Goal: Check status

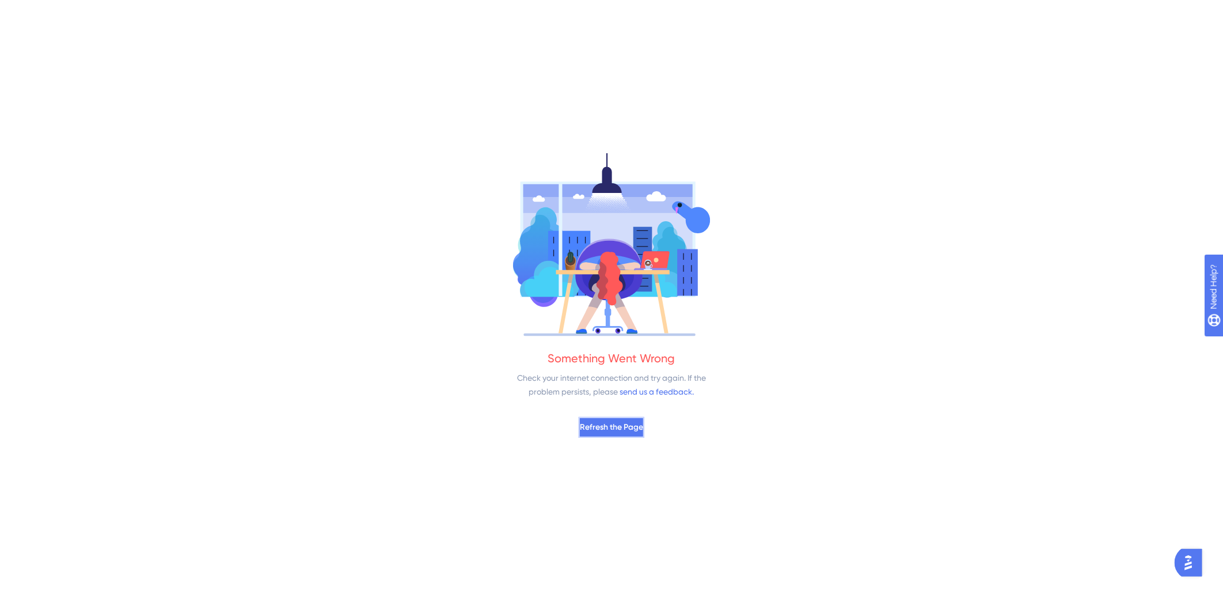
click at [611, 433] on span "Refresh the Page" at bounding box center [611, 427] width 63 height 14
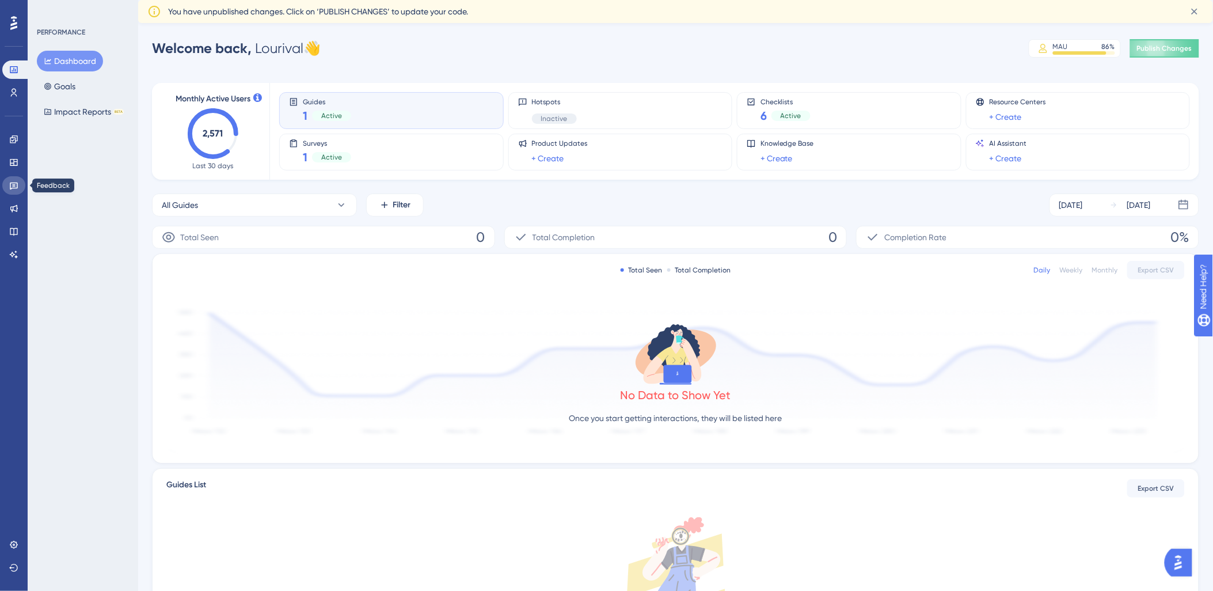
click at [12, 185] on icon at bounding box center [13, 185] width 9 height 9
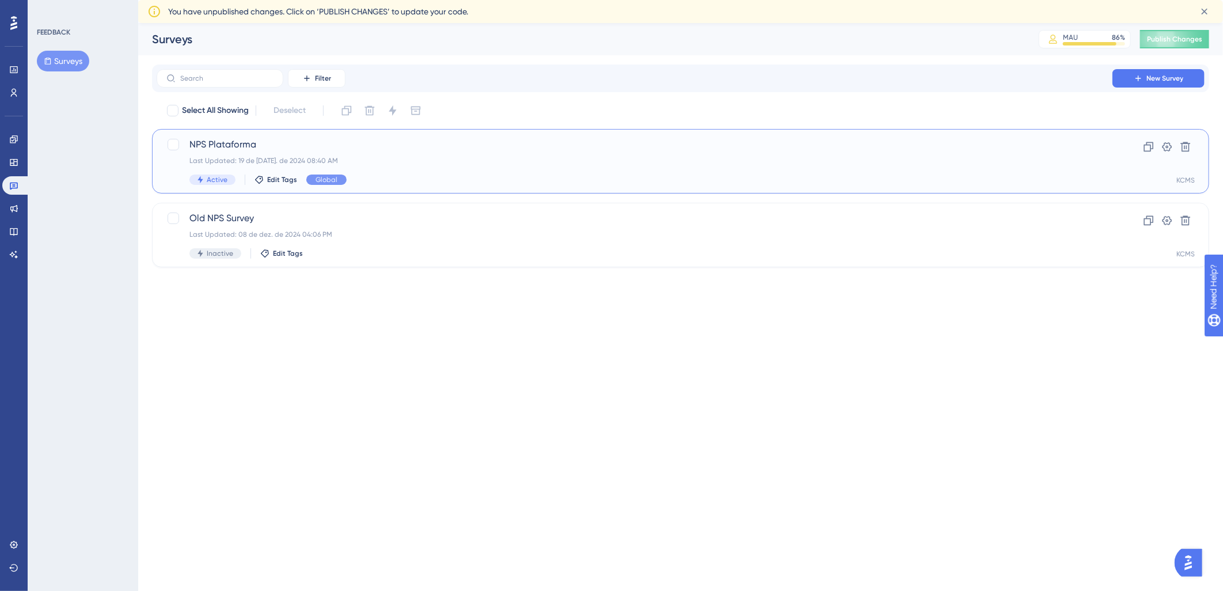
click at [456, 163] on div "Last Updated: 19 de jul. de 2024 08:40 AM" at bounding box center [634, 160] width 890 height 9
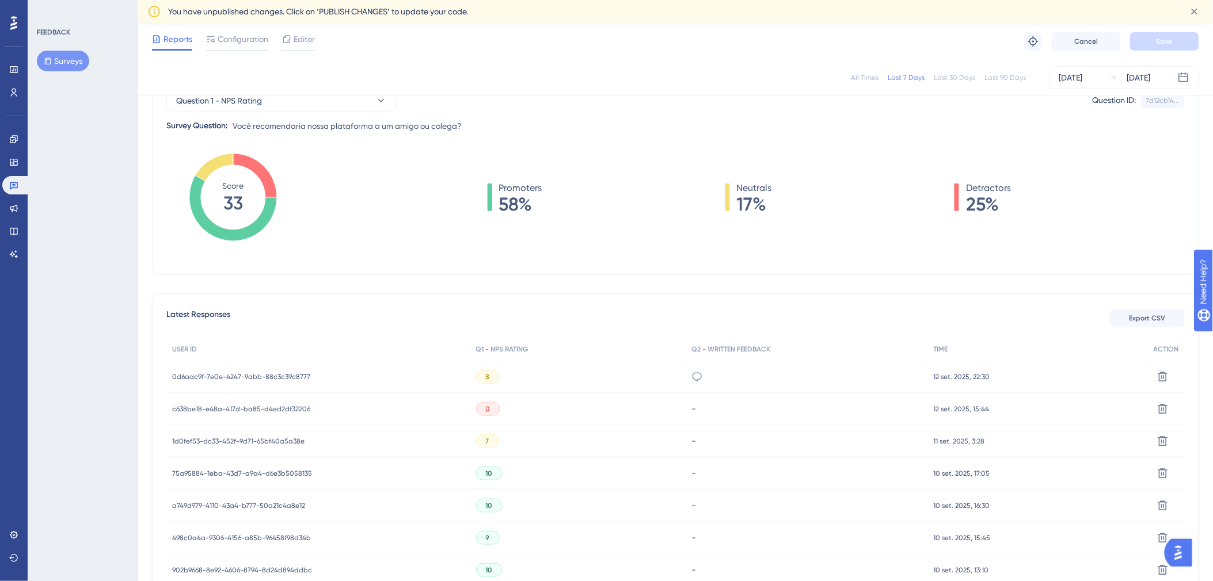
scroll to position [256, 0]
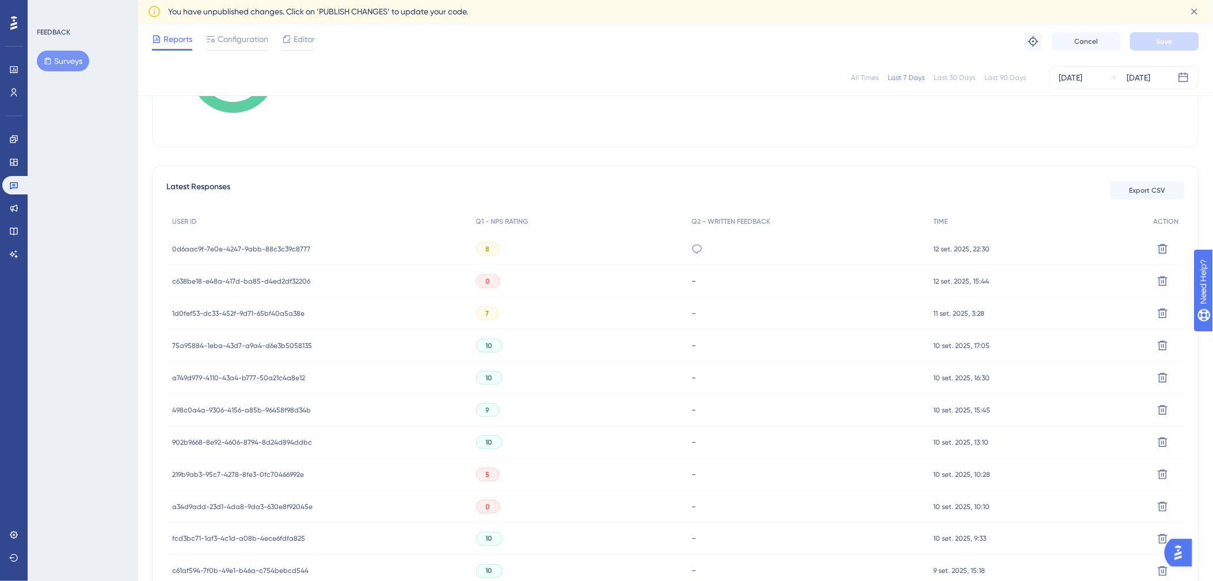
click at [262, 279] on span "c638be18-e48a-417d-ba85-d4ed2df32206" at bounding box center [241, 281] width 138 height 9
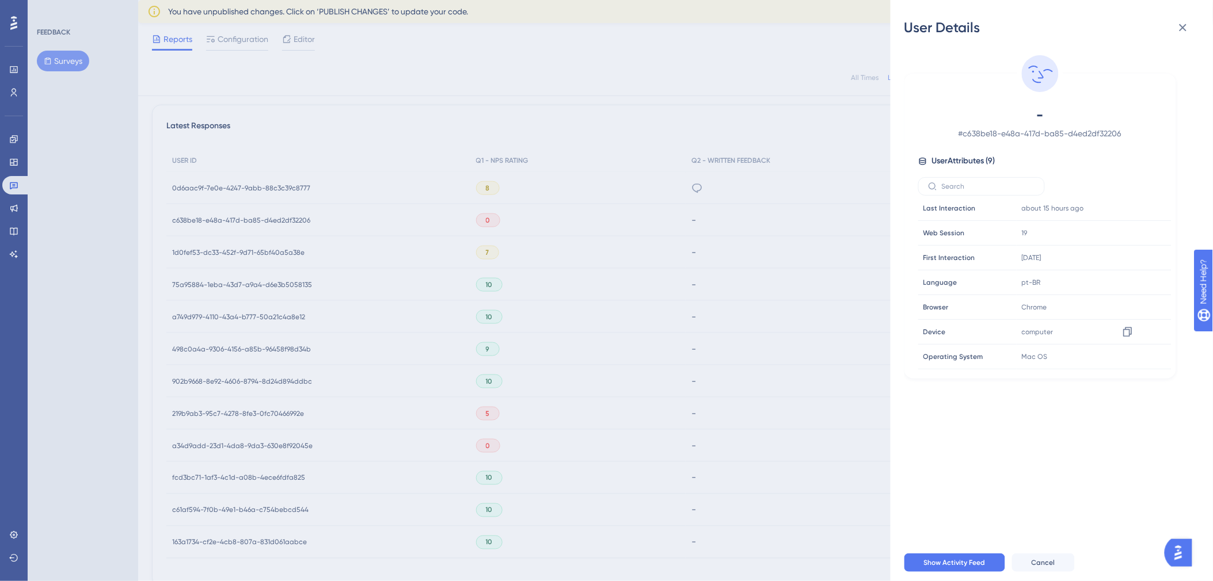
scroll to position [382, 0]
click at [964, 568] on span "Show Activity Feed" at bounding box center [955, 562] width 62 height 9
